Goal: Task Accomplishment & Management: Use online tool/utility

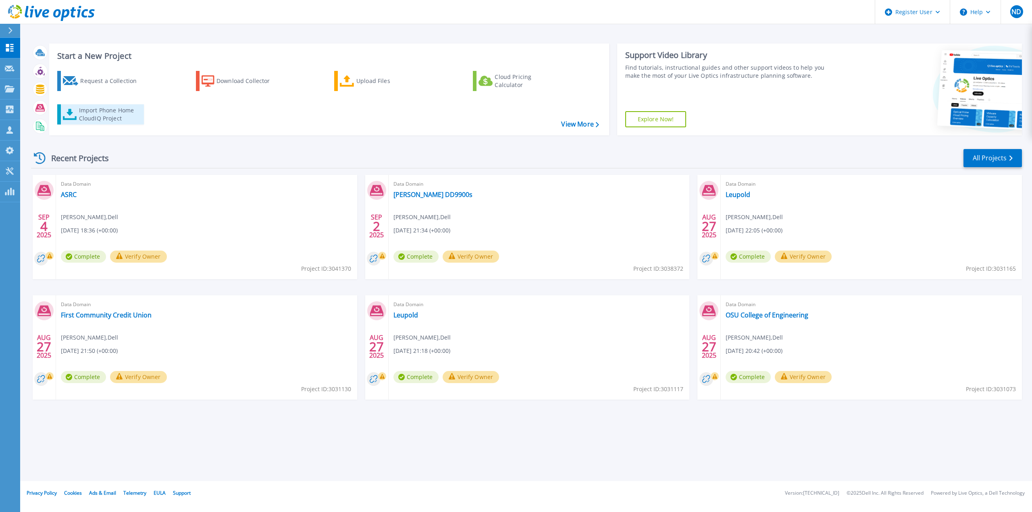
click at [121, 112] on div "Import Phone Home CloudIQ Project" at bounding box center [110, 114] width 63 height 16
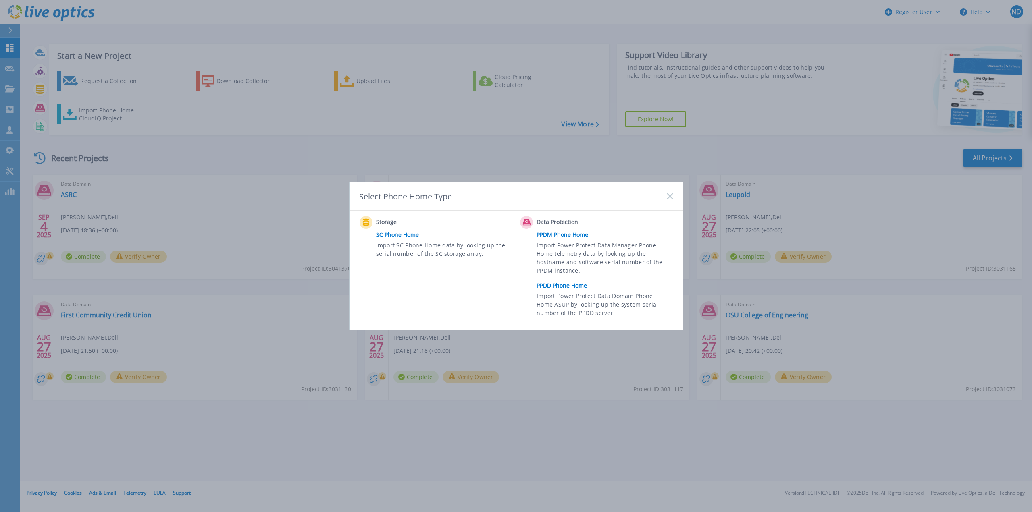
click at [570, 288] on link "PPDD Phone Home" at bounding box center [607, 286] width 140 height 12
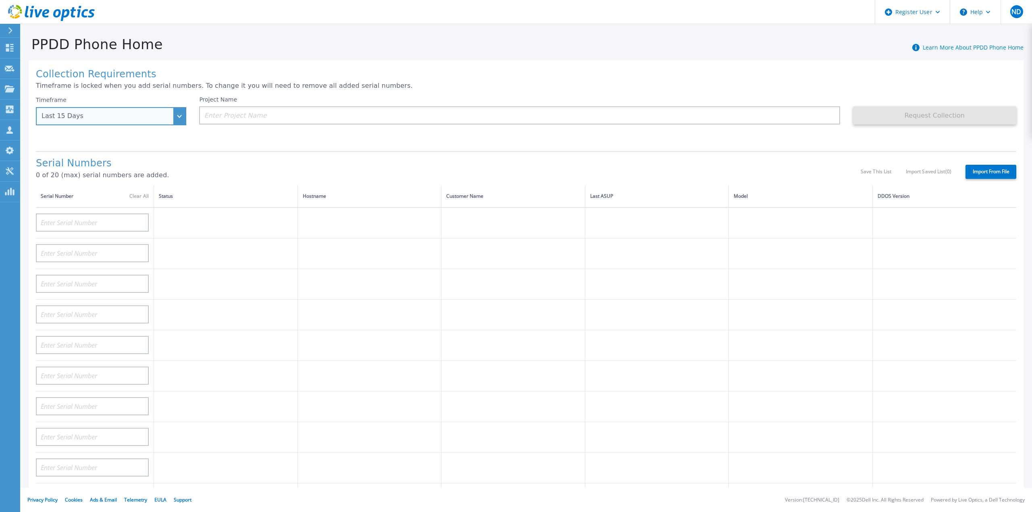
click at [181, 116] on div "Last 15 Days" at bounding box center [111, 116] width 150 height 18
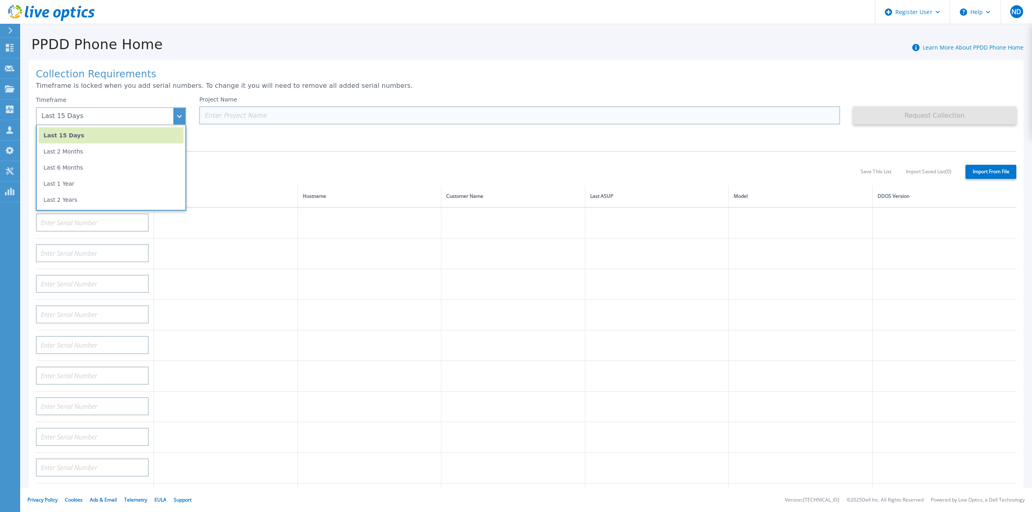
click at [222, 121] on input at bounding box center [519, 115] width 641 height 18
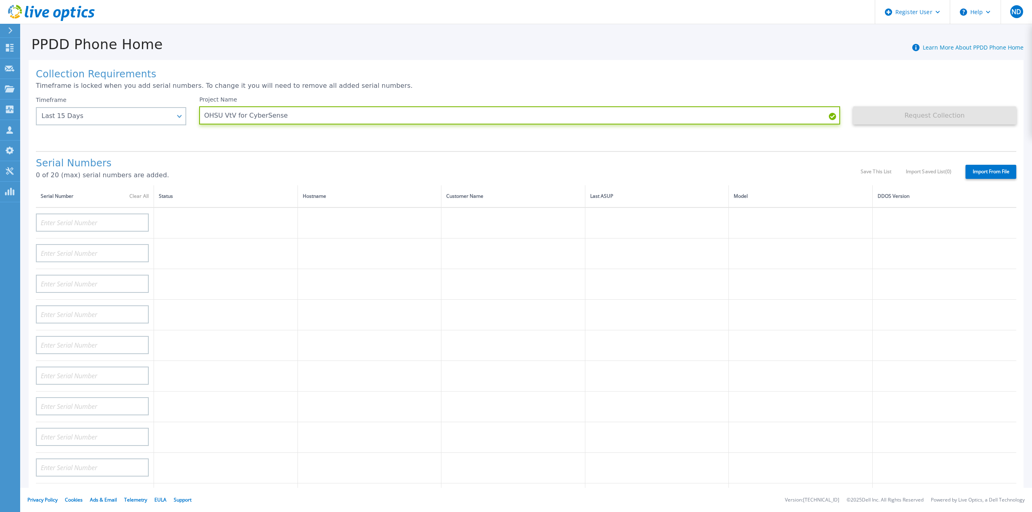
type input "OHSU VtV for CyberSense"
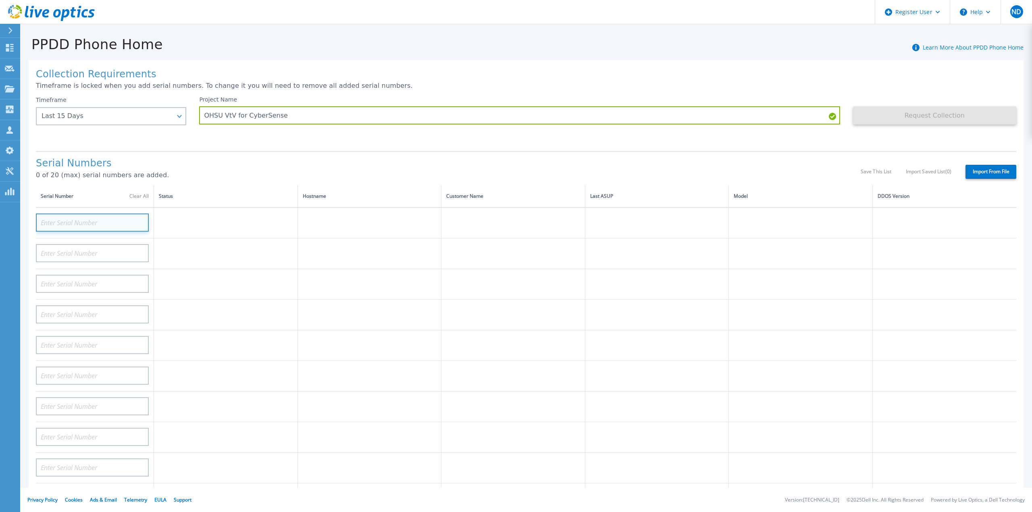
click at [68, 216] on input at bounding box center [92, 223] width 113 height 18
paste input "APX00243000198"
type input "APX00243000198"
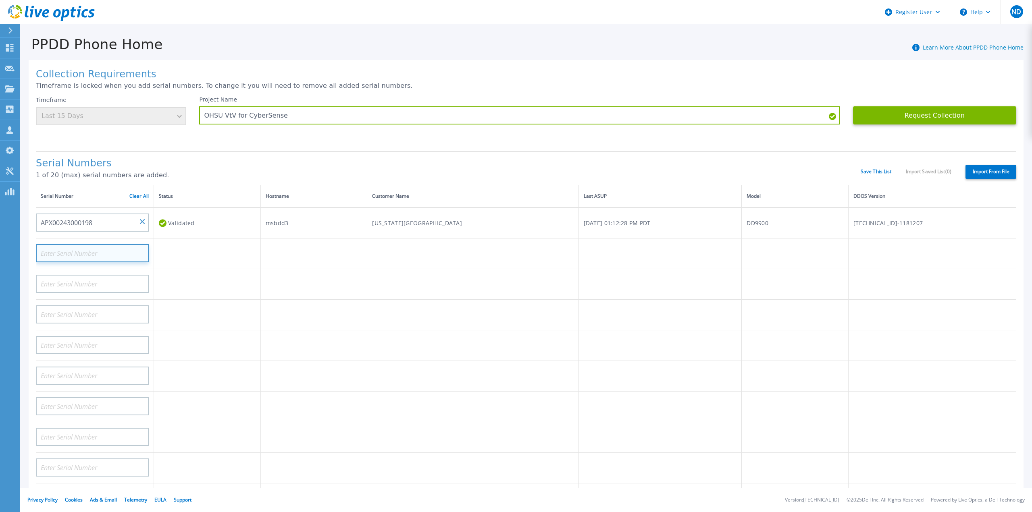
drag, startPoint x: 86, startPoint y: 254, endPoint x: 87, endPoint y: 249, distance: 5.5
click at [86, 254] on input at bounding box center [92, 253] width 113 height 18
paste input "APM00214014149"
type input "APM00214014149"
click at [79, 282] on input at bounding box center [92, 284] width 113 height 18
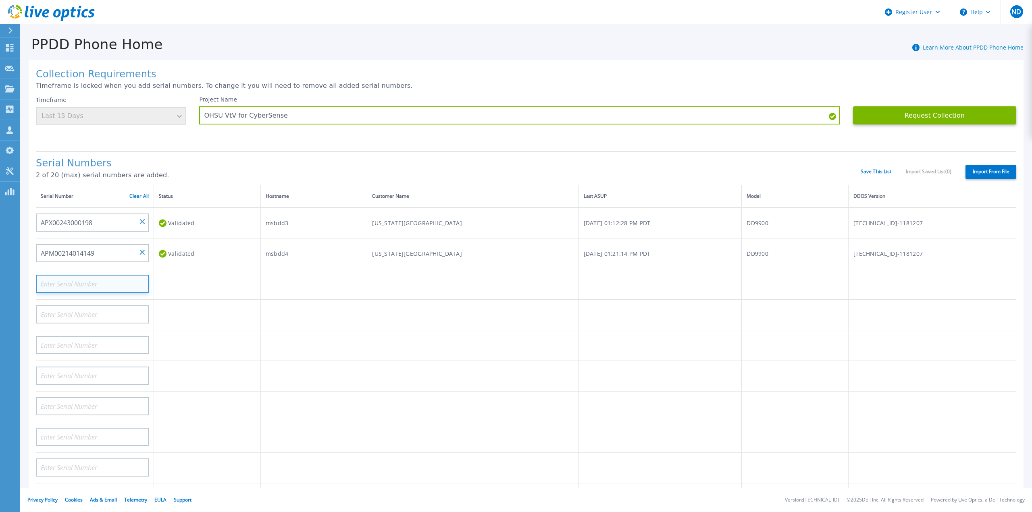
paste input "APX00243000200"
type input "APX00243000200"
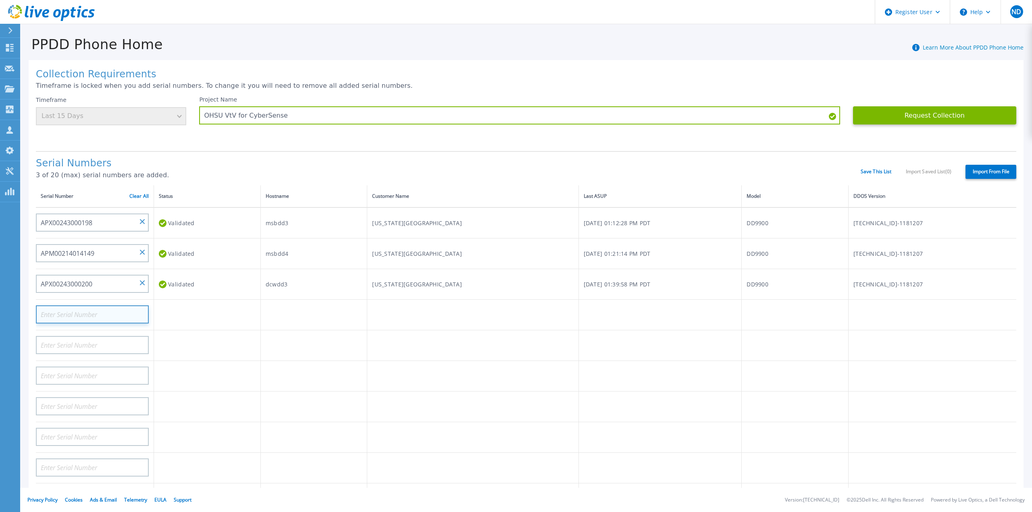
click at [98, 310] on input at bounding box center [92, 315] width 113 height 18
paste input "APM00214014148"
type input "APM00214014148"
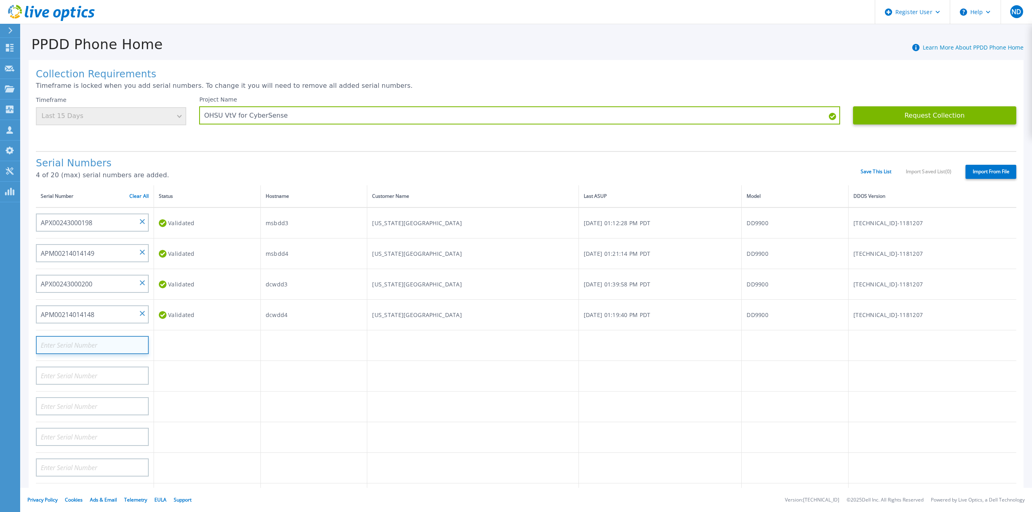
click at [125, 341] on input at bounding box center [92, 345] width 113 height 18
paste input "APM00214009900"
type input "APM00214009900"
click at [121, 370] on input at bounding box center [92, 376] width 113 height 18
click at [944, 123] on button "Request Collection" at bounding box center [934, 115] width 163 height 18
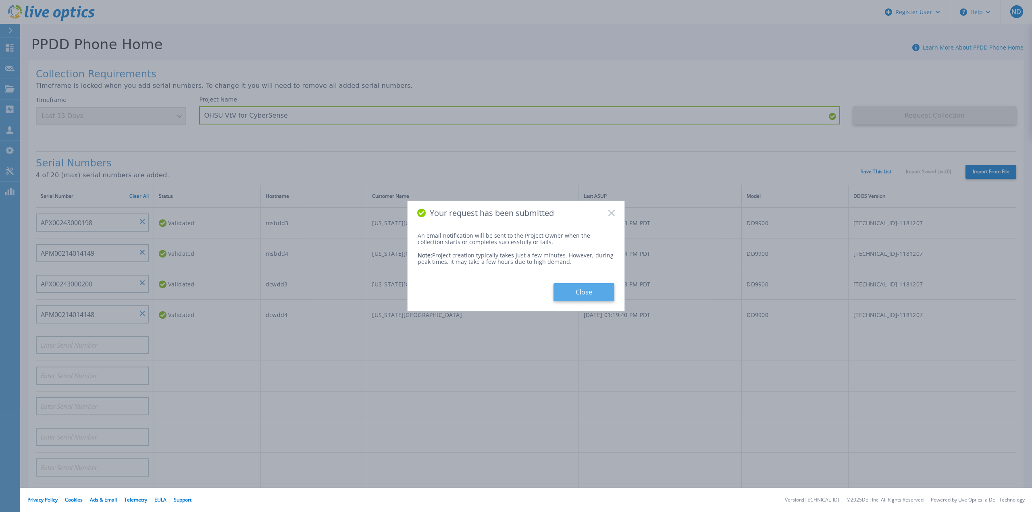
click at [587, 299] on button "Close" at bounding box center [583, 292] width 61 height 18
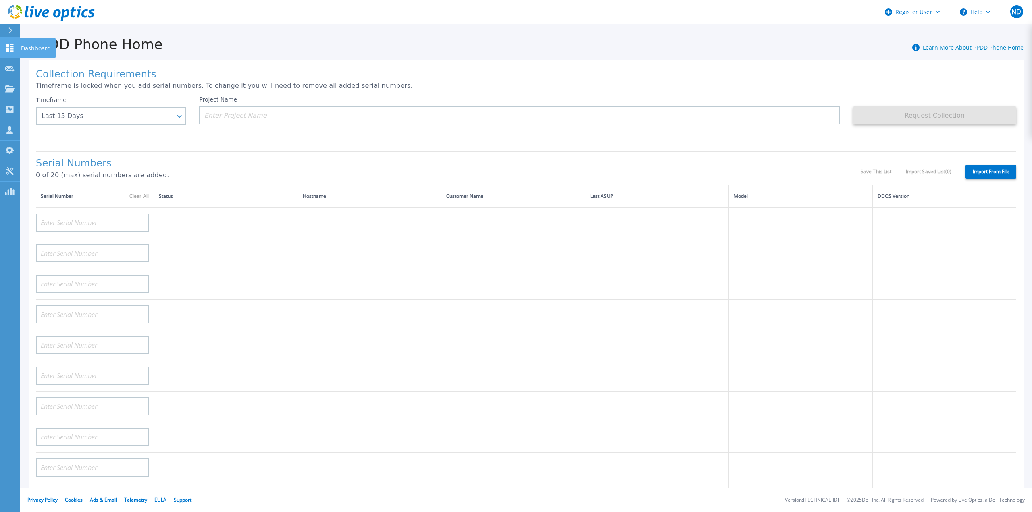
click at [9, 49] on icon at bounding box center [10, 48] width 10 height 8
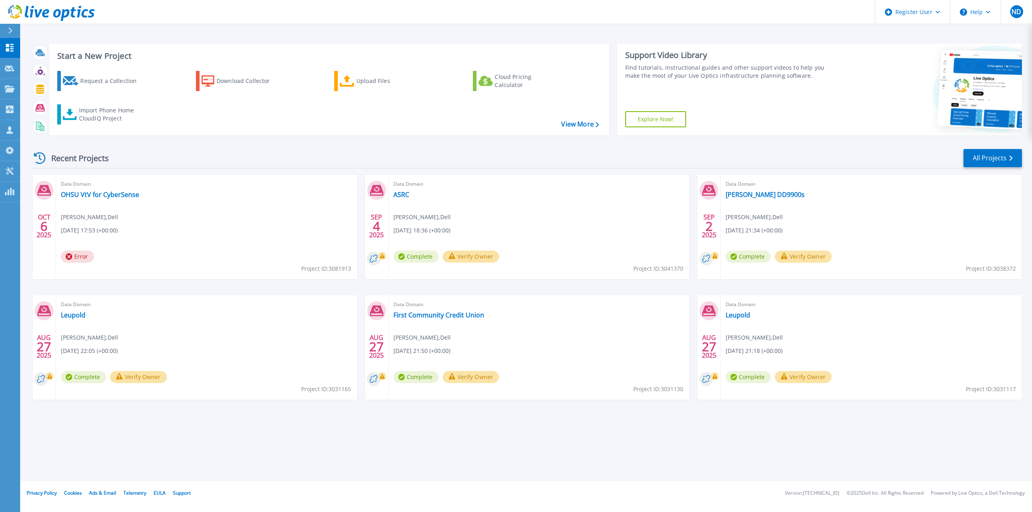
click at [110, 202] on div "Data Domain OHSU VtV for CyberSense [PERSON_NAME] , Dell [DATE] 17:53 (+00:00) …" at bounding box center [206, 227] width 301 height 104
click at [116, 196] on link "OHSU VtV for CyberSense" at bounding box center [100, 195] width 78 height 8
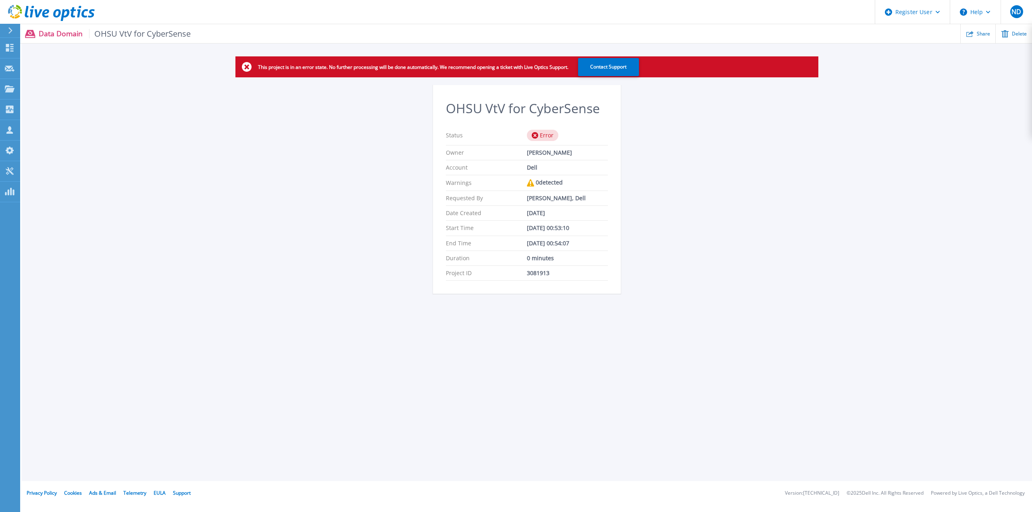
drag, startPoint x: 568, startPoint y: 182, endPoint x: 513, endPoint y: 177, distance: 54.7
click at [513, 177] on div "Warnings 0 detected" at bounding box center [527, 183] width 162 height 16
